Goal: Communication & Community: Answer question/provide support

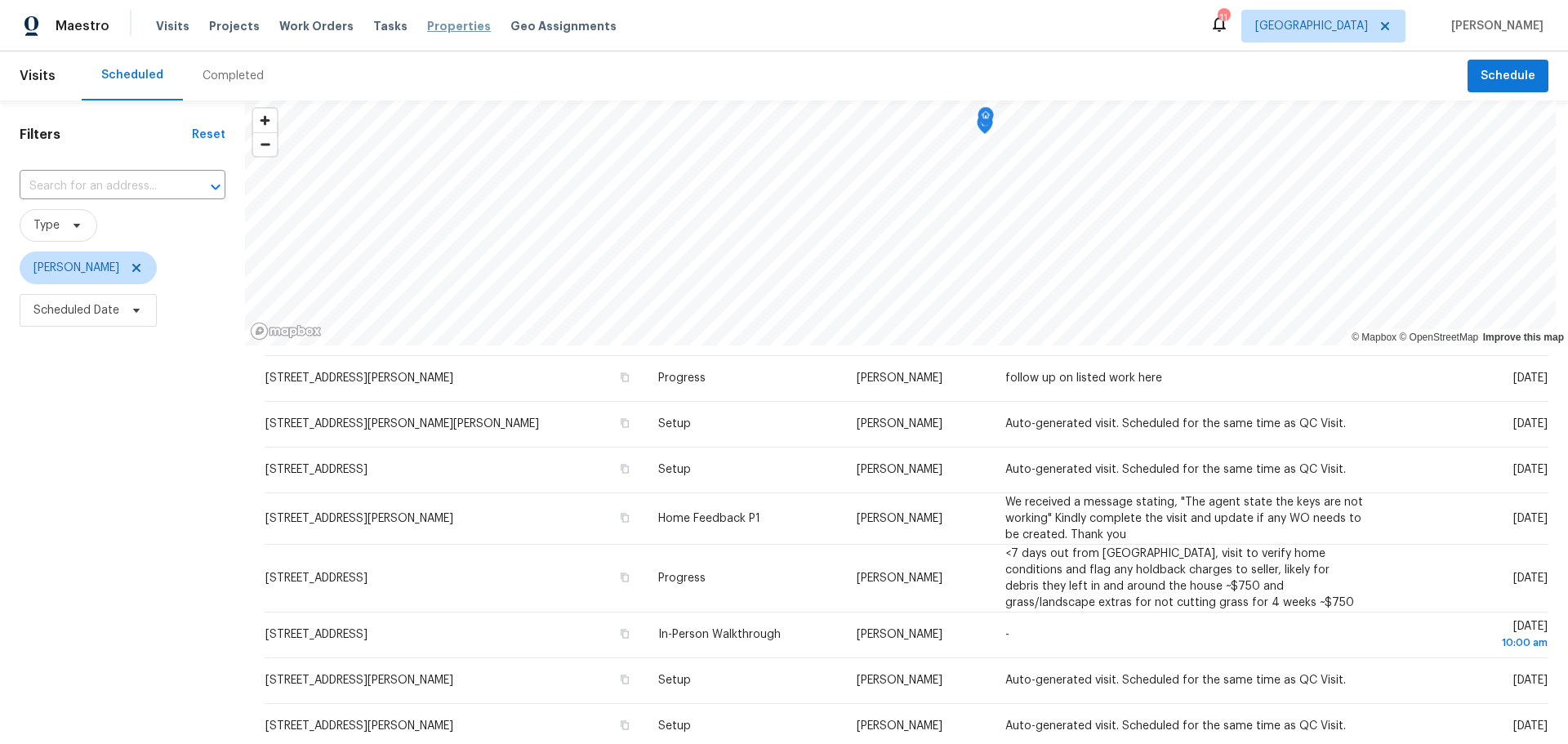
click at [427, 19] on span "Properties" at bounding box center [459, 25] width 64 height 16
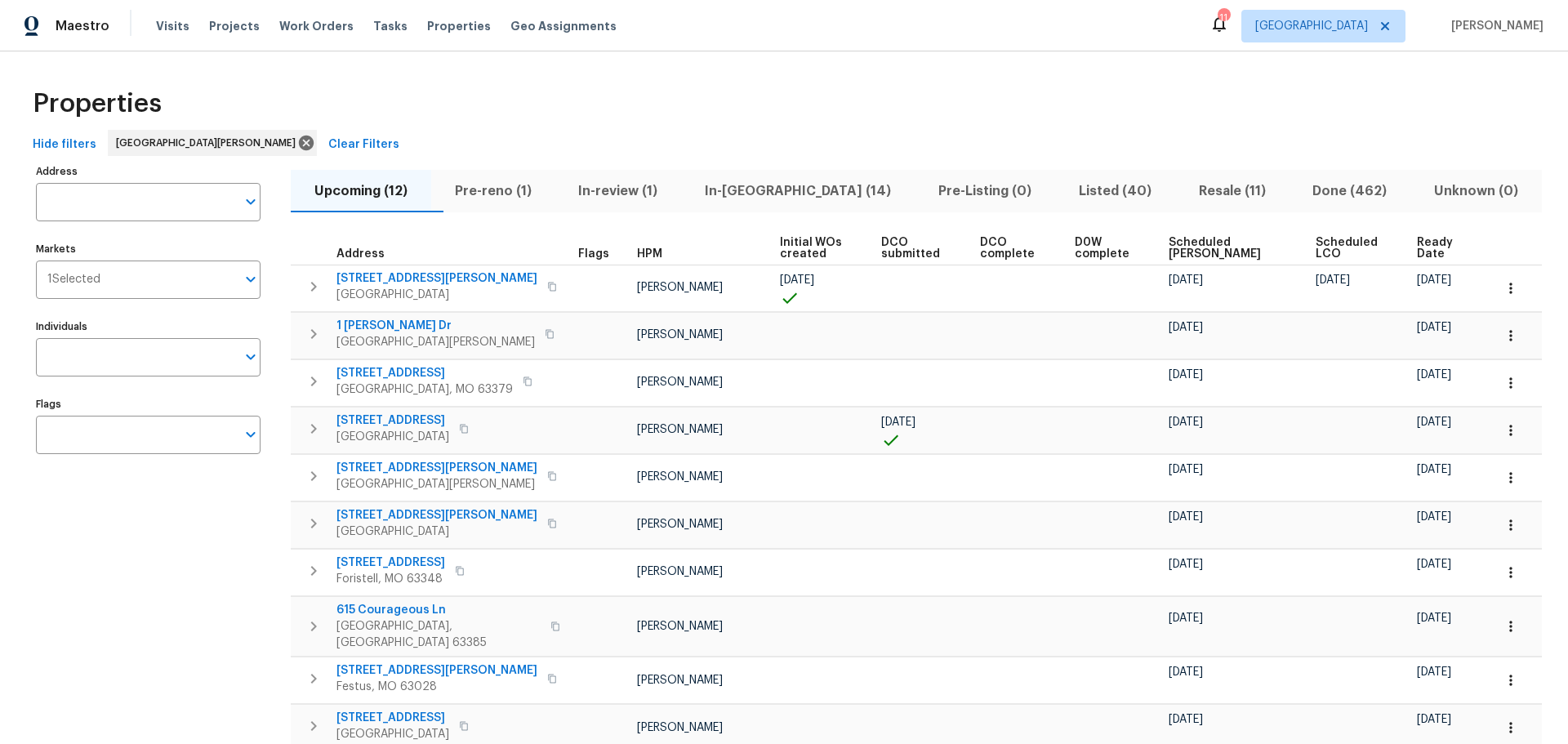
click at [1216, 187] on span "Resale (11)" at bounding box center [1232, 191] width 95 height 22
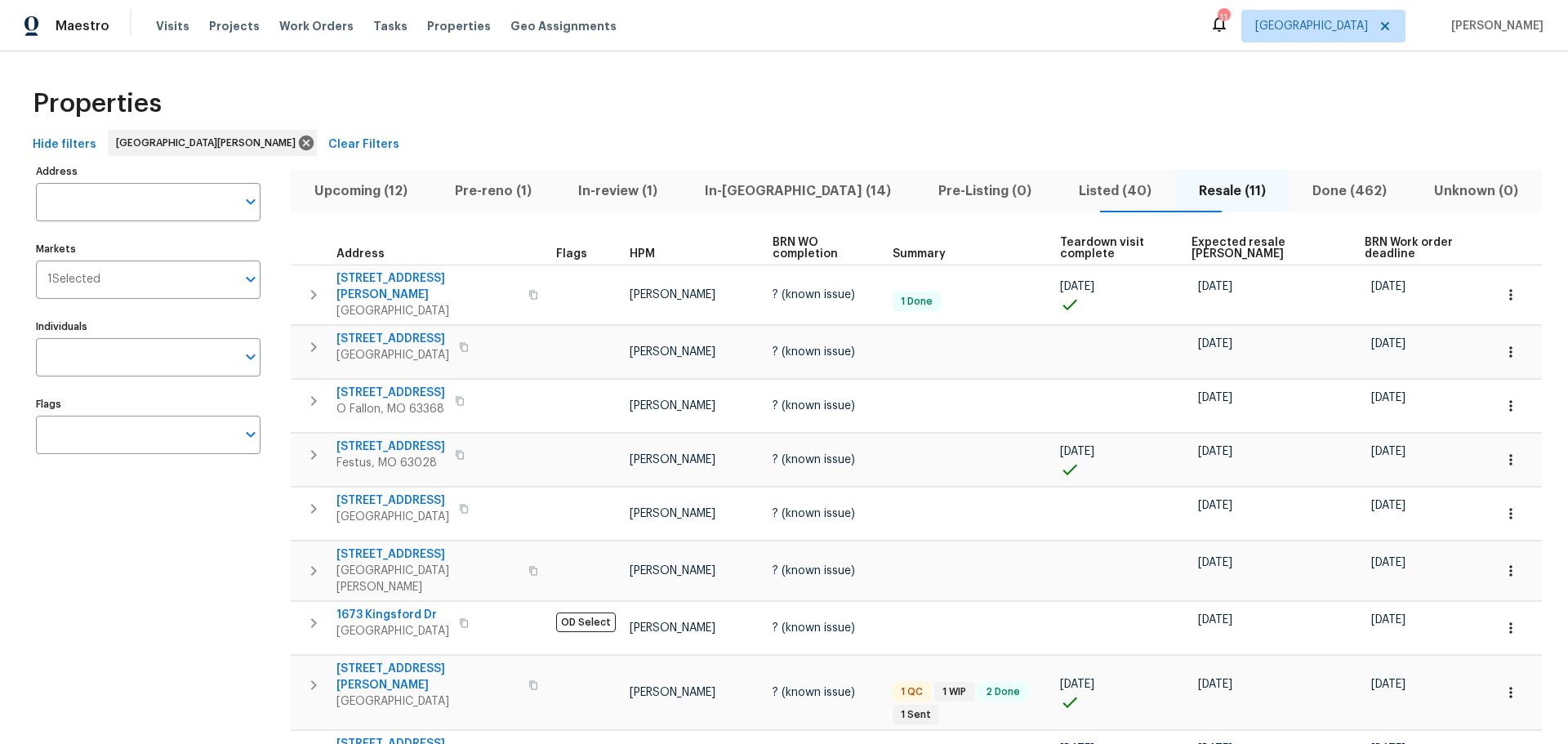
click at [797, 191] on span "In-[GEOGRAPHIC_DATA] (14)" at bounding box center [798, 191] width 214 height 22
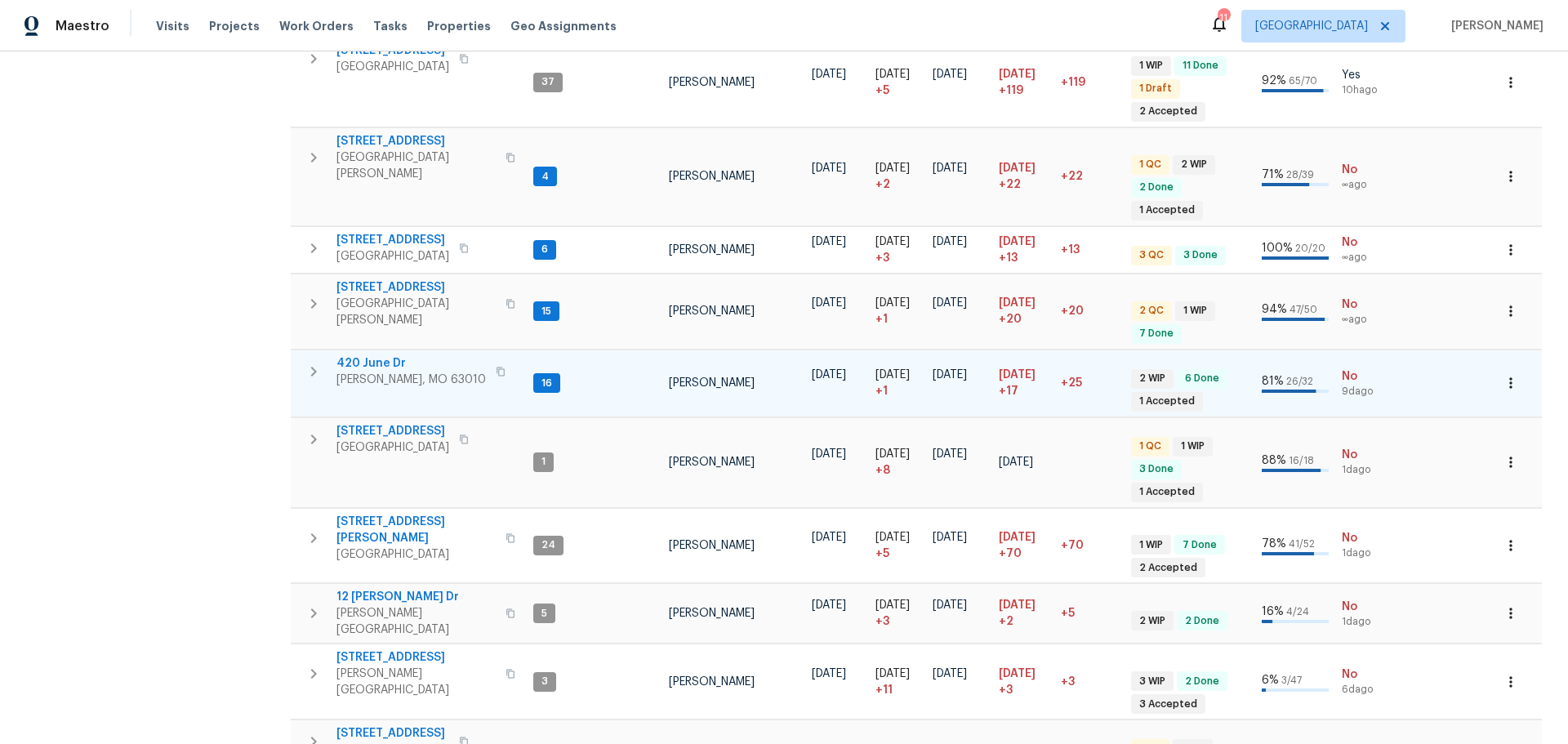
scroll to position [572, 0]
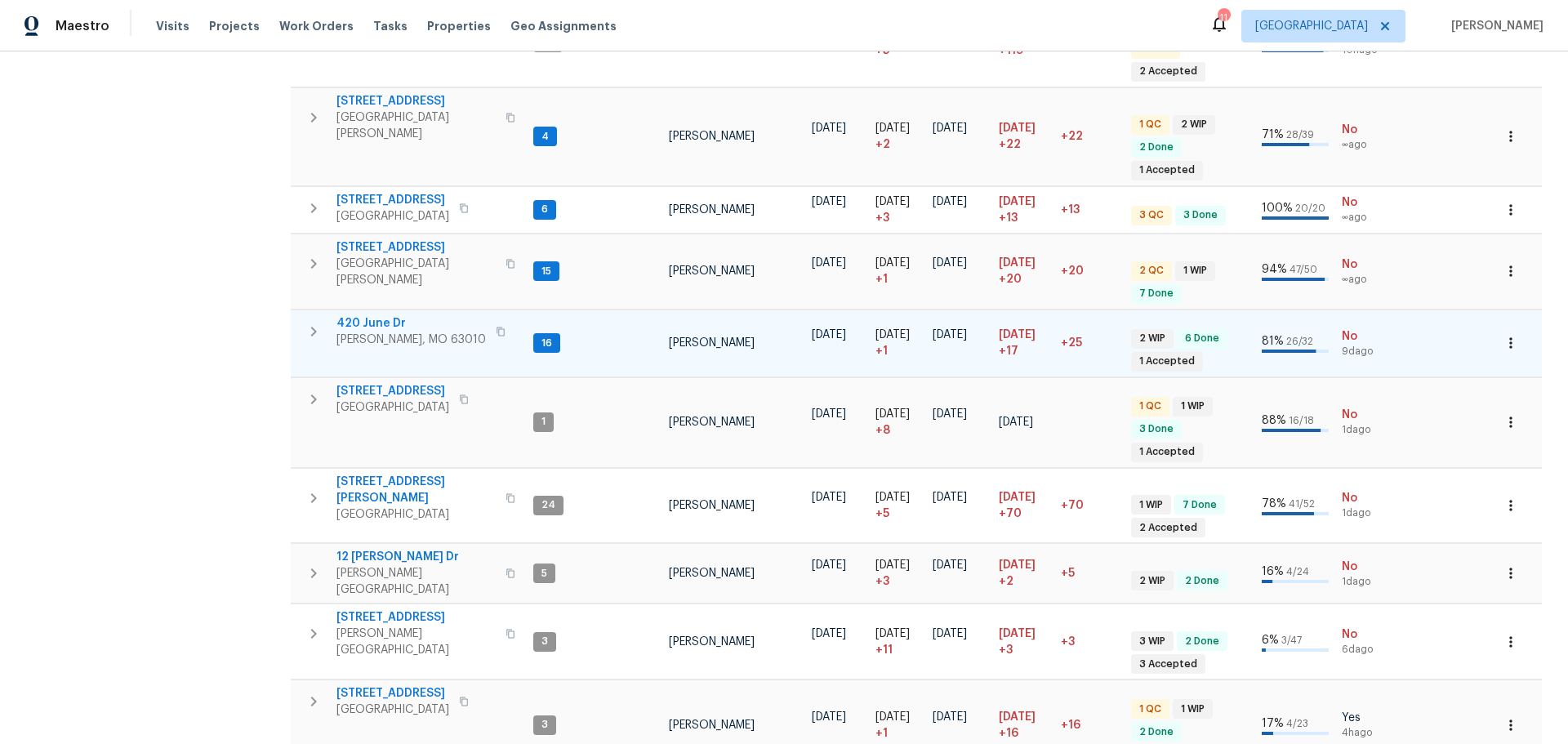
click at [391, 315] on span "420 June Dr" at bounding box center [411, 322] width 149 height 16
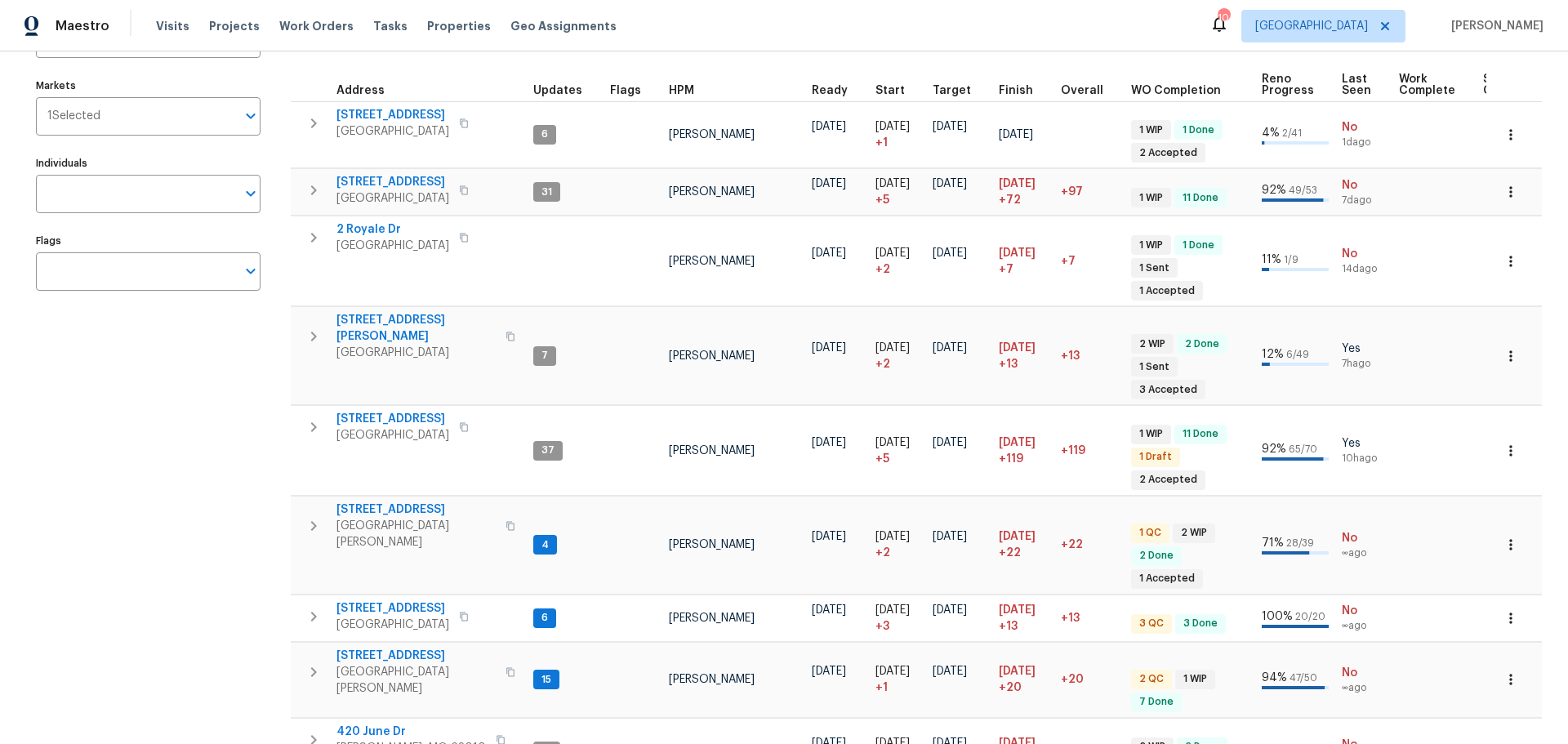
scroll to position [0, 0]
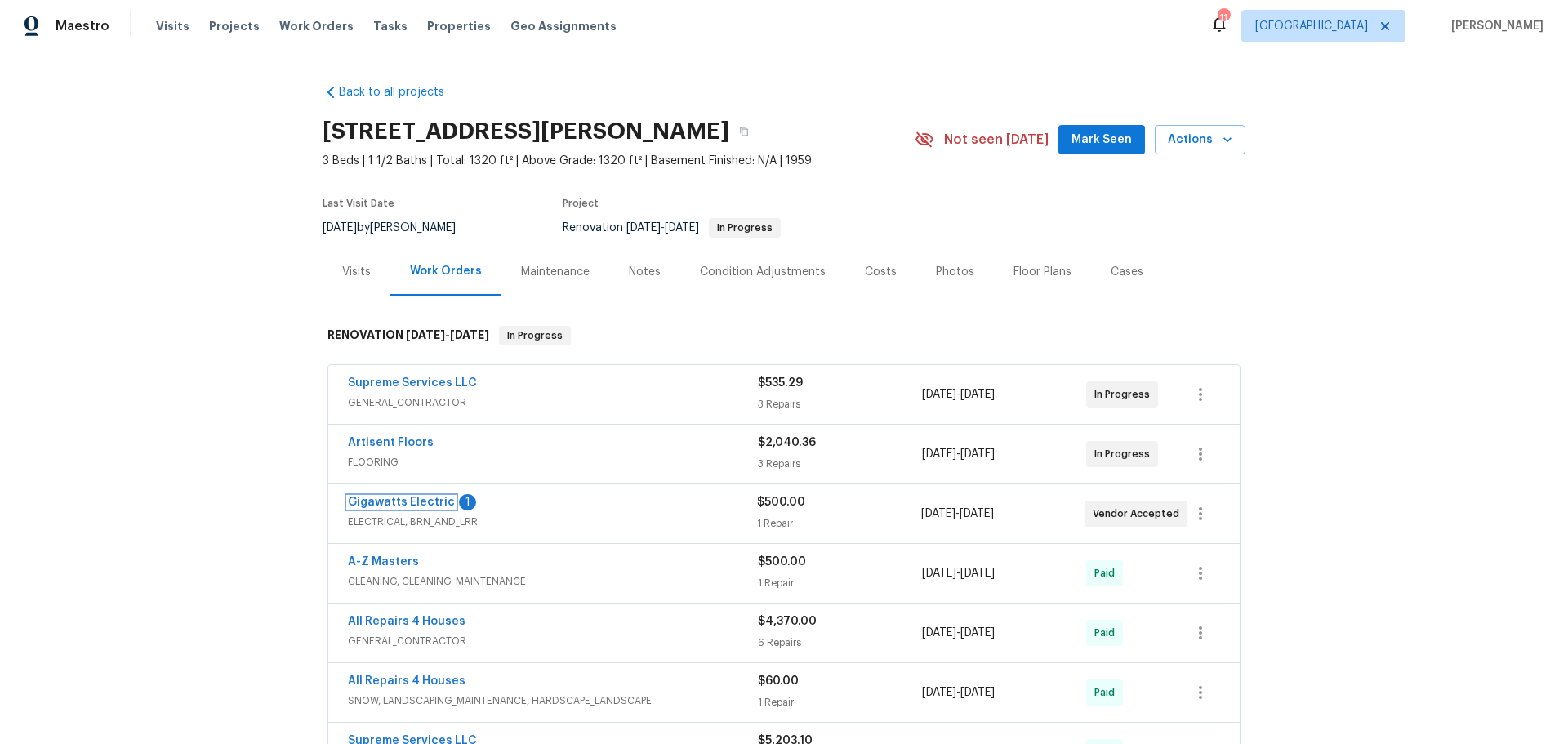
click at [398, 502] on link "Gigawatts Electric" at bounding box center [401, 502] width 107 height 11
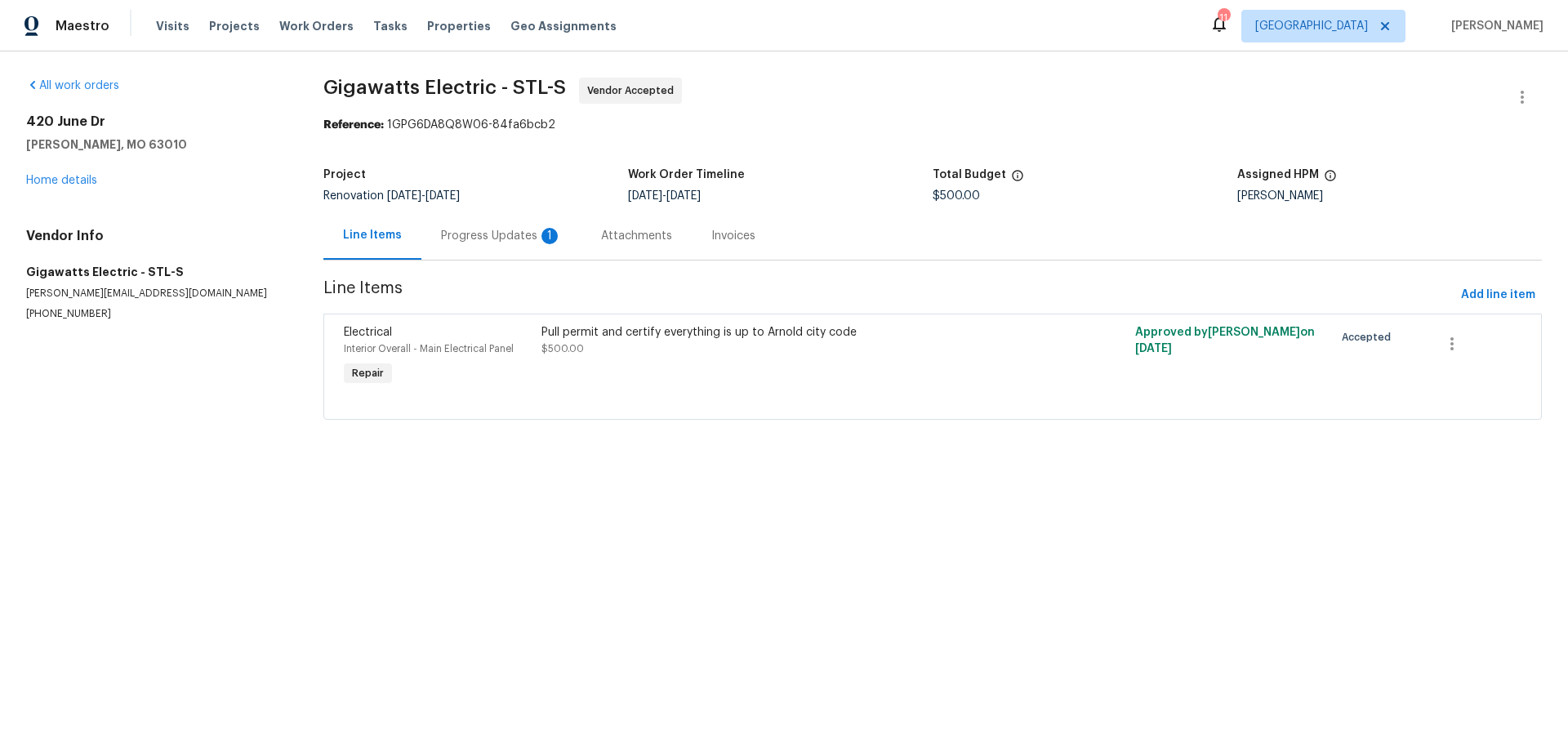
click at [505, 235] on div "Progress Updates 1" at bounding box center [501, 235] width 121 height 16
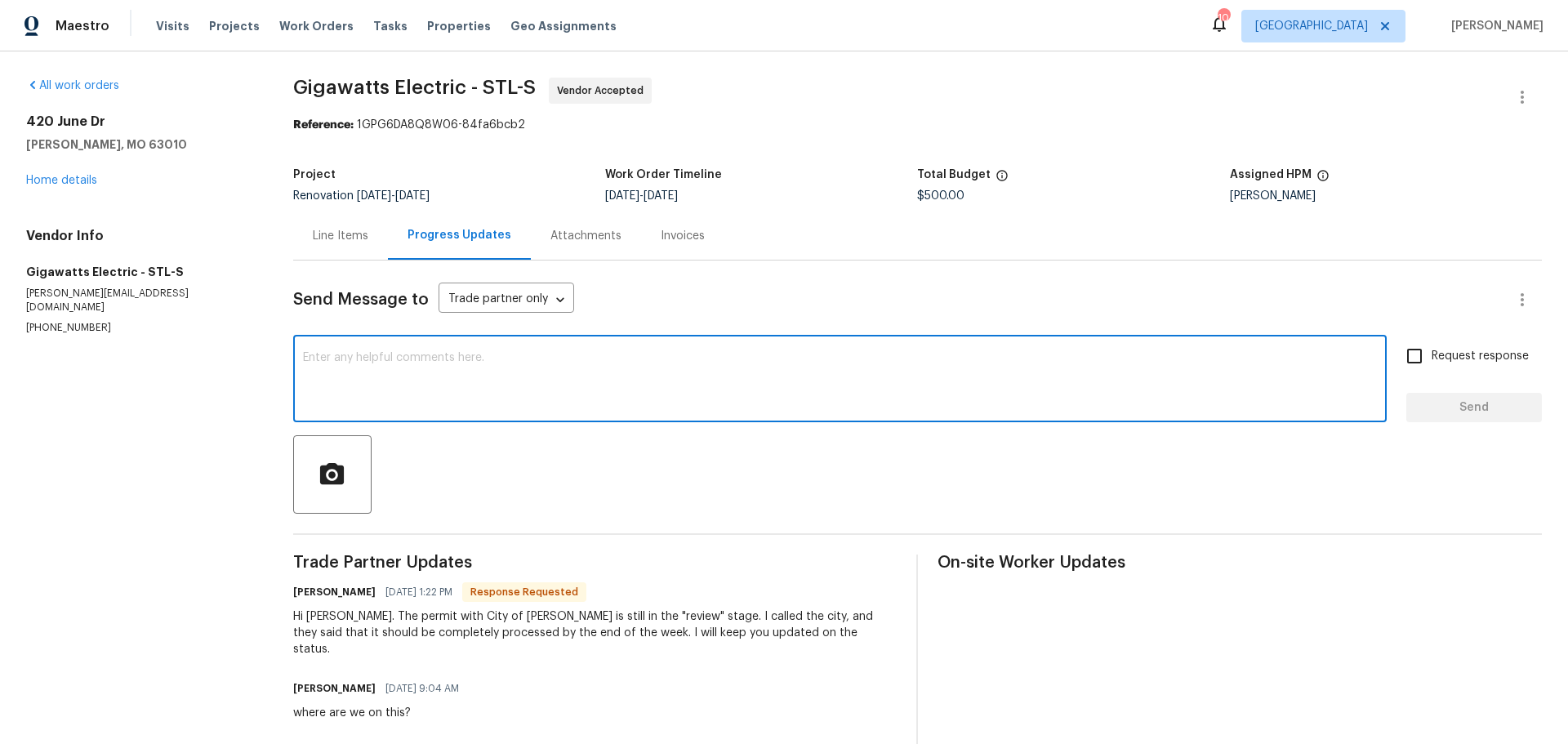
click at [575, 394] on textarea at bounding box center [840, 380] width 1074 height 57
type textarea "thank you"
click at [1450, 419] on button "Send" at bounding box center [1473, 408] width 136 height 30
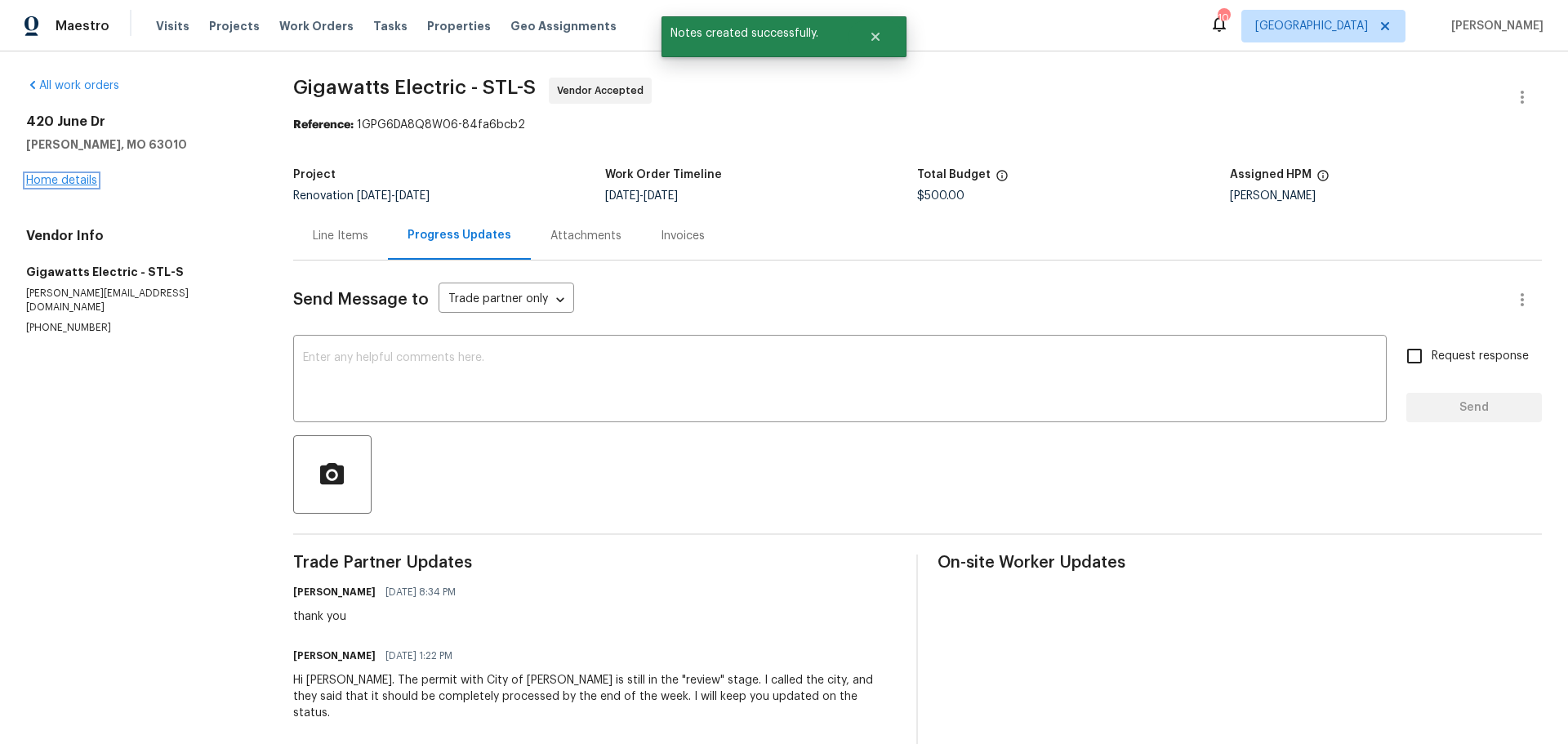
click at [83, 179] on link "Home details" at bounding box center [62, 180] width 71 height 11
